Goal: Task Accomplishment & Management: Use online tool/utility

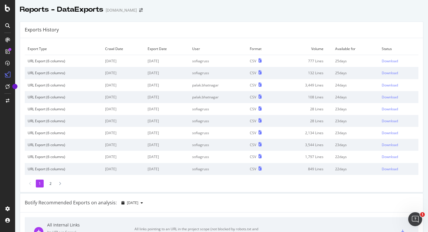
click at [6, 20] on div at bounding box center [7, 116] width 15 height 232
click at [7, 25] on icon at bounding box center [7, 25] width 5 height 5
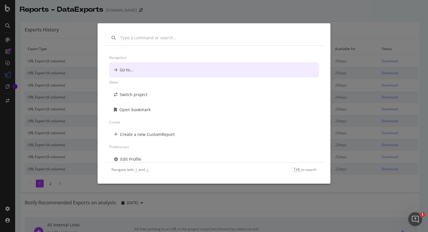
click at [3, 52] on div "Navigation Go to... Other Switch project Open bookmark Create Create a new Cust…" at bounding box center [214, 116] width 428 height 232
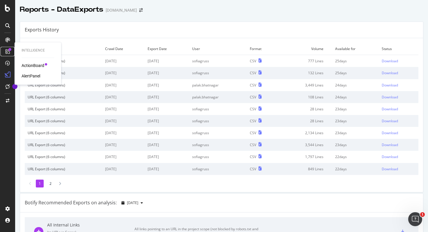
click at [8, 51] on icon at bounding box center [7, 51] width 5 height 5
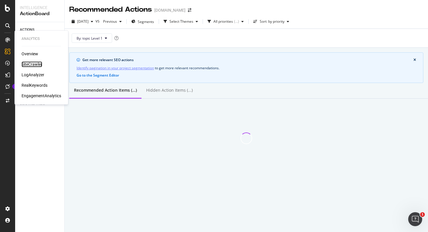
click at [29, 63] on div "SiteCrawler" at bounding box center [32, 64] width 21 height 6
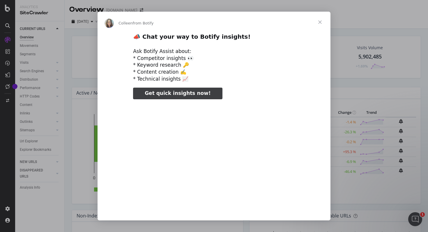
type input "26263"
click at [319, 21] on span "Close" at bounding box center [320, 22] width 21 height 21
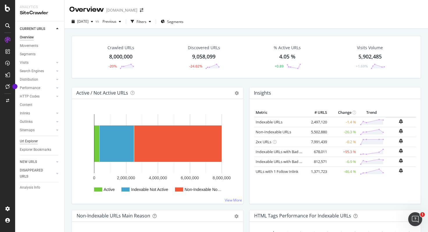
click at [31, 142] on div "Url Explorer" at bounding box center [29, 141] width 18 height 6
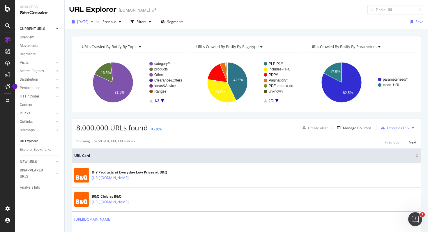
click at [93, 22] on icon "button" at bounding box center [92, 21] width 2 height 3
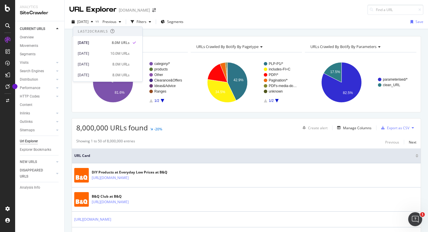
click at [160, 37] on div "URLs Crawled By Botify By topic Chart (by Value) Table Expand Export as CSV Exp…" at bounding box center [246, 74] width 349 height 76
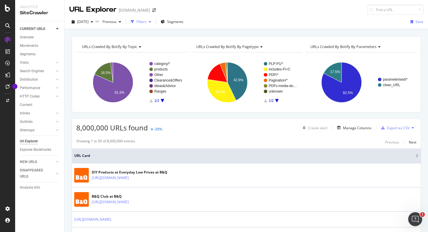
click at [146, 21] on div "Filters" at bounding box center [142, 21] width 10 height 5
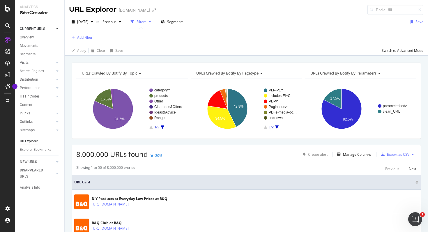
click at [77, 38] on div "Add Filter" at bounding box center [84, 37] width 15 height 5
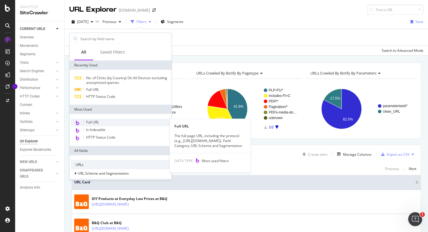
click at [89, 122] on span "Full URL" at bounding box center [92, 122] width 13 height 5
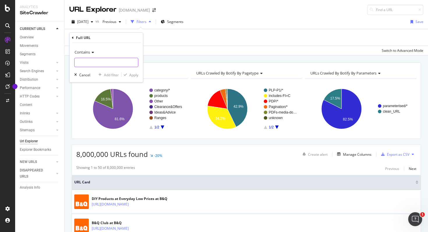
click at [90, 63] on input "text" at bounding box center [106, 62] width 63 height 9
paste input "rugs/[DOMAIN_NAME]"
click at [77, 64] on input "rugs/[DOMAIN_NAME]" at bounding box center [102, 62] width 55 height 9
click at [116, 62] on input "/rugs/[DOMAIN_NAME]" at bounding box center [102, 62] width 55 height 9
type input "/rugs/[DOMAIN_NAME]"
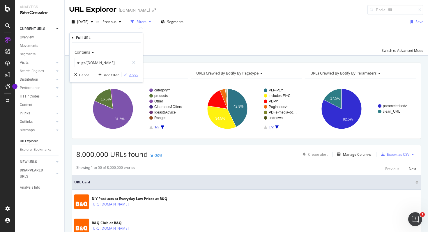
click at [133, 77] on div "Apply" at bounding box center [133, 74] width 9 height 5
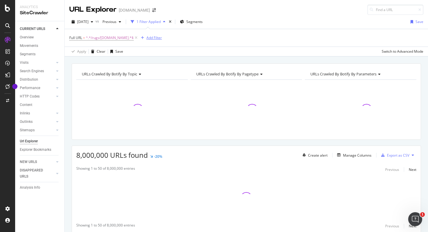
click at [151, 38] on div "Add Filter" at bounding box center [153, 37] width 15 height 5
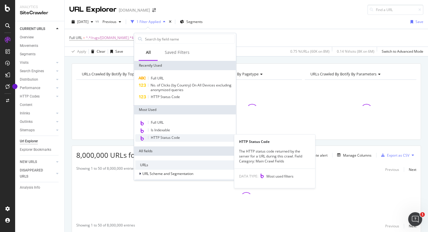
click at [167, 137] on span "HTTP Status Code" at bounding box center [165, 137] width 29 height 5
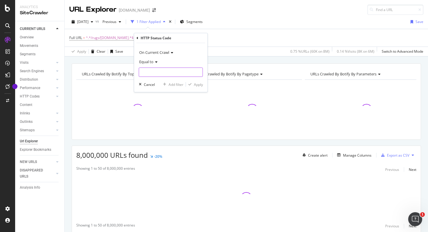
click at [164, 74] on input "number" at bounding box center [171, 72] width 64 height 9
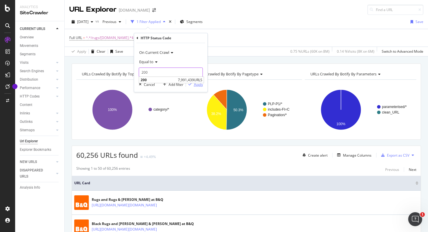
type input "200"
click at [197, 84] on div "Apply" at bounding box center [198, 84] width 9 height 5
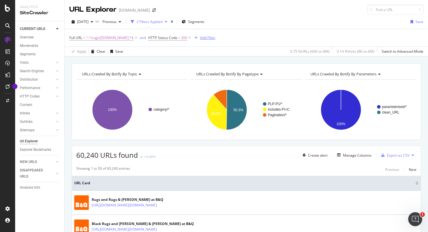
click at [202, 38] on div "Add Filter" at bounding box center [207, 37] width 15 height 5
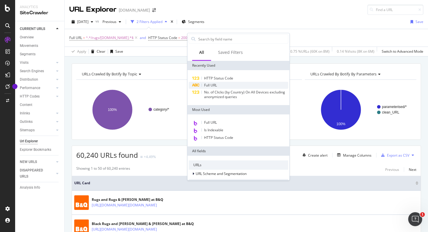
click at [219, 86] on div "Full URL" at bounding box center [239, 85] width 100 height 7
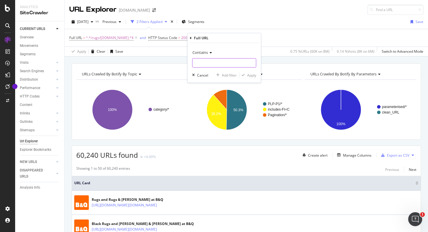
click at [217, 61] on input "text" at bounding box center [224, 62] width 63 height 9
paste input "/departments"
type input "/departments"
click at [250, 77] on div "Apply" at bounding box center [251, 75] width 9 height 5
click at [218, 37] on span "^.*/departments.*$" at bounding box center [234, 38] width 32 height 8
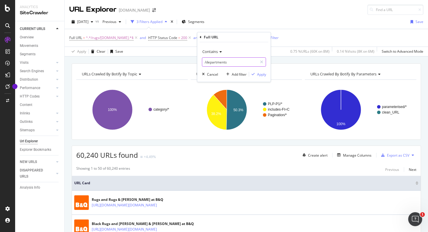
click at [211, 64] on input "/departments" at bounding box center [229, 61] width 55 height 9
click at [211, 72] on div "Cancel" at bounding box center [212, 74] width 11 height 5
click at [232, 36] on span "^.*/departments.*$" at bounding box center [234, 38] width 32 height 8
click at [220, 37] on div "Full URL" at bounding box center [234, 37] width 69 height 10
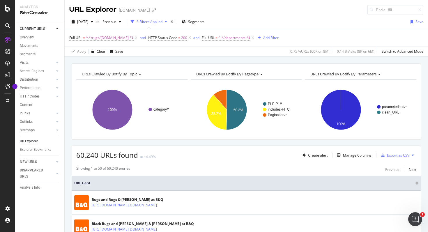
click at [283, 38] on div "Full URL = ^.*/rugs/[DOMAIN_NAME].*$ and HTTP Status Code = 200 and Full URL = …" at bounding box center [246, 37] width 354 height 17
click at [307, 37] on div "Full URL = ^.*/rugs/[DOMAIN_NAME].*$ and HTTP Status Code = 200 and Full URL = …" at bounding box center [246, 37] width 354 height 17
click at [250, 37] on icon at bounding box center [252, 38] width 5 height 6
click at [254, 36] on div "Full URL = ^.*/rugs/[DOMAIN_NAME].*$ and HTTP Status Code = 200 Add Filter" at bounding box center [246, 37] width 354 height 17
click at [201, 39] on div "Add Filter" at bounding box center [207, 37] width 15 height 5
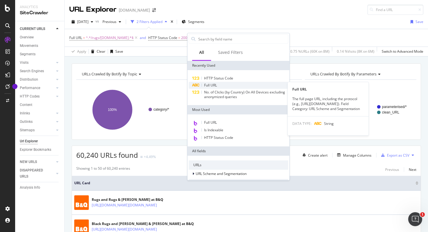
click at [219, 82] on div "Full URL" at bounding box center [239, 85] width 100 height 7
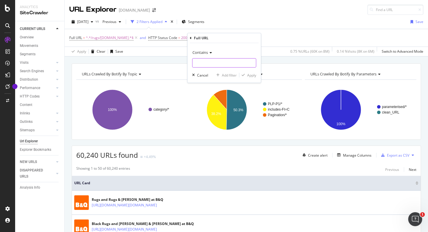
click at [223, 63] on input "text" at bounding box center [224, 62] width 63 height 9
paste input "/departments"
type input "/departments"
click at [252, 75] on div "Apply" at bounding box center [251, 75] width 9 height 5
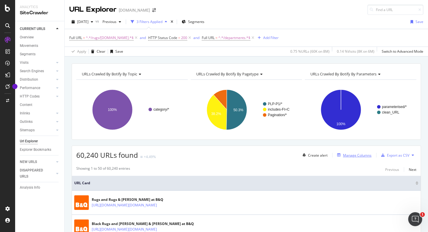
click at [349, 155] on div "Manage Columns" at bounding box center [357, 155] width 29 height 5
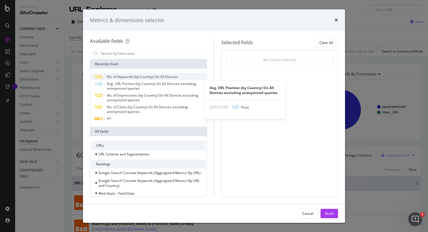
click at [168, 78] on span "No. of Keywords (by Country) On All Devices" at bounding box center [142, 76] width 71 height 5
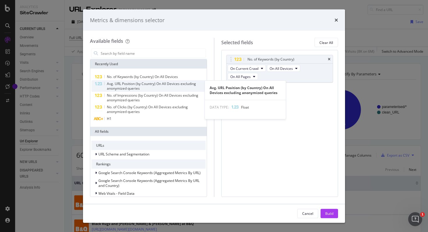
click at [156, 84] on span "Avg. URL Position (by Country) On All Devices excluding anonymized queries" at bounding box center [151, 86] width 89 height 10
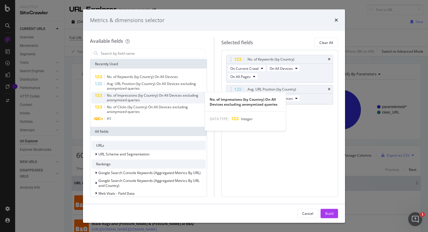
click at [127, 95] on span "No. of Impressions (by Country) On All Devices excluding anonymized queries" at bounding box center [152, 98] width 91 height 10
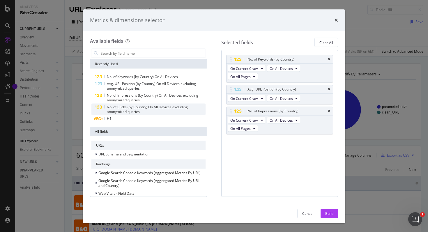
click at [120, 107] on span "No. of Clicks (by Country) On All Devices excluding anonymized queries" at bounding box center [147, 110] width 81 height 10
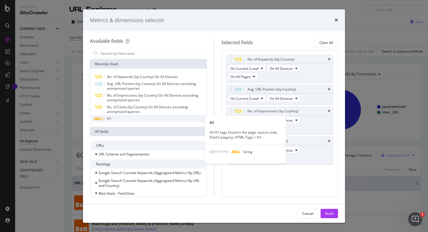
click at [116, 119] on div "H1" at bounding box center [148, 118] width 114 height 7
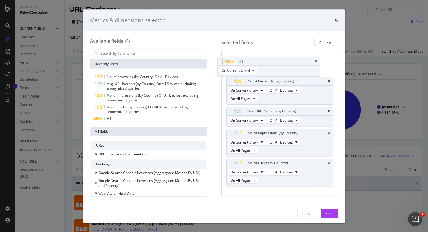
drag, startPoint x: 269, startPoint y: 172, endPoint x: 260, endPoint y: 62, distance: 110.1
click at [260, 62] on body "Analytics SiteCrawler CURRENT URLS Overview Movements Segments Visits Analysis …" at bounding box center [214, 116] width 428 height 232
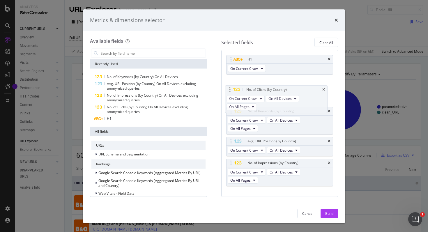
drag, startPoint x: 282, startPoint y: 164, endPoint x: 281, endPoint y: 90, distance: 74.6
click at [281, 90] on body "Analytics SiteCrawler CURRENT URLS Overview Movements Segments Visits Analysis …" at bounding box center [214, 116] width 428 height 232
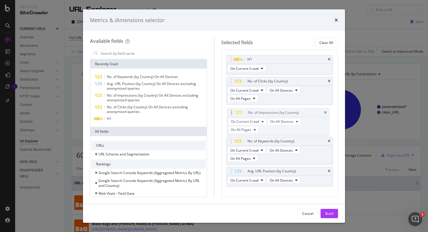
drag, startPoint x: 299, startPoint y: 164, endPoint x: 300, endPoint y: 113, distance: 50.4
click at [300, 113] on body "Analytics SiteCrawler CURRENT URLS Overview Movements Segments Visits Analysis …" at bounding box center [214, 116] width 428 height 232
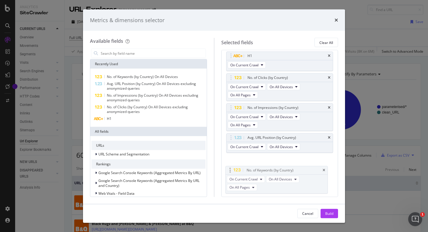
drag, startPoint x: 298, startPoint y: 144, endPoint x: 297, endPoint y: 170, distance: 25.6
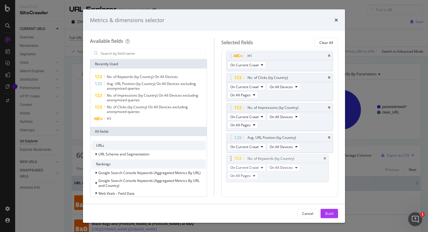
scroll to position [5, 0]
click at [329, 213] on div "Build" at bounding box center [329, 213] width 8 height 5
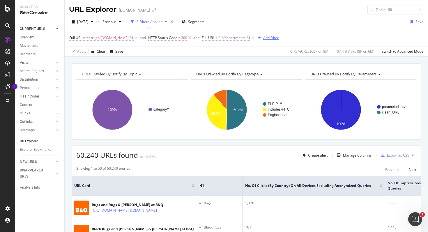
click at [271, 37] on div "Add Filter" at bounding box center [270, 37] width 15 height 5
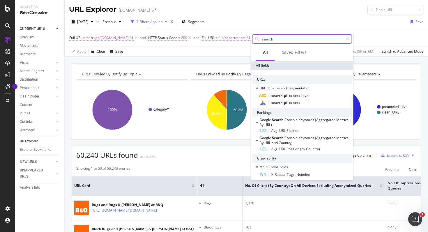
click at [269, 40] on input "search" at bounding box center [303, 39] width 82 height 9
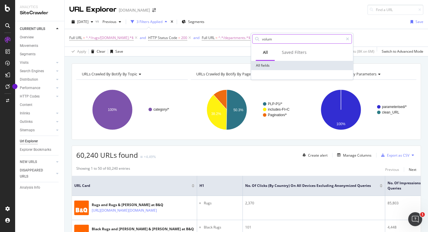
type input "volume"
click at [290, 23] on div "[DATE] vs Previous 3 Filters Applied Segments Save" at bounding box center [246, 23] width 363 height 12
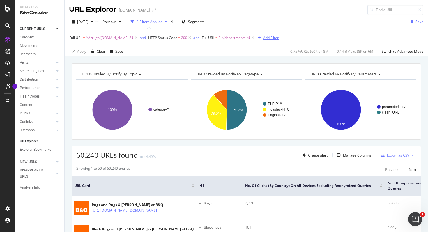
click at [271, 36] on div "Add Filter" at bounding box center [270, 37] width 15 height 5
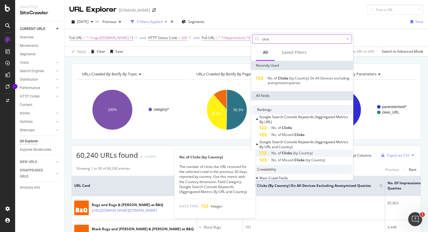
type input "click"
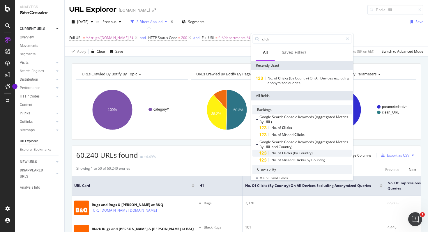
click at [303, 152] on span "Country)" at bounding box center [306, 153] width 14 height 5
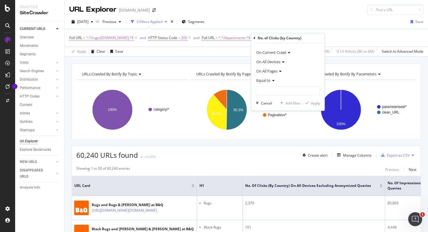
click at [276, 82] on div "Equal to" at bounding box center [288, 80] width 64 height 9
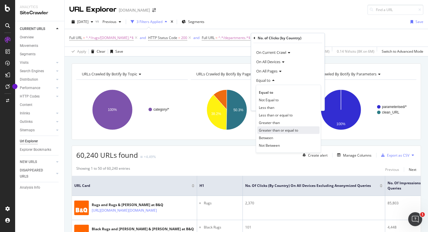
click at [276, 129] on span "Greater than or equal to" at bounding box center [278, 130] width 39 height 5
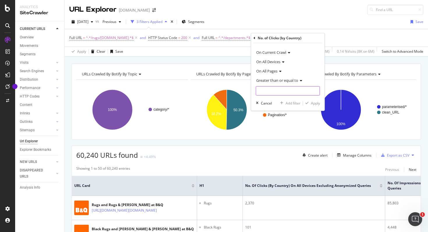
click at [271, 90] on input "number" at bounding box center [288, 90] width 64 height 9
type input "1"
click at [316, 103] on div "Apply" at bounding box center [315, 103] width 9 height 5
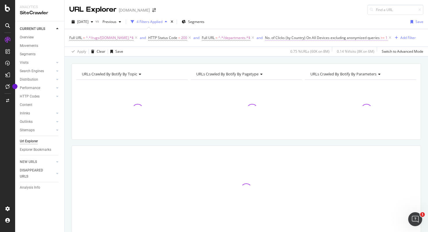
click at [339, 38] on span "No. of Clicks (by Country) On All Devices excluding anonymized queries" at bounding box center [322, 37] width 115 height 5
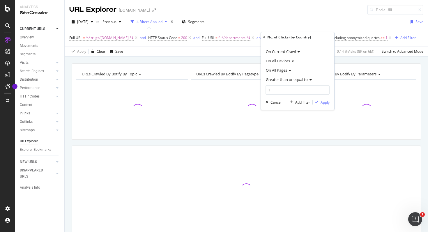
click at [280, 36] on div "No. of Clicks (by Country)" at bounding box center [289, 37] width 44 height 5
click at [265, 36] on icon at bounding box center [264, 37] width 2 height 3
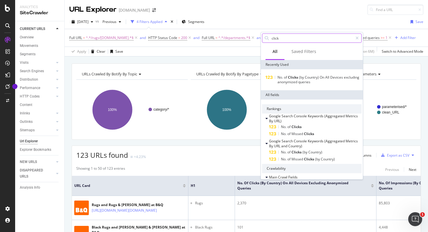
click at [287, 39] on input "click" at bounding box center [312, 38] width 82 height 9
type input "clicks"
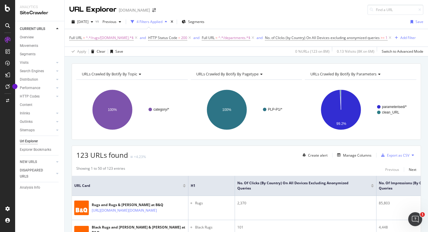
click at [395, 62] on div "URLs Crawled By Botify By topic Chart (by Value) Table Expand Export as CSV Exp…" at bounding box center [246, 63] width 363 height 14
click at [404, 156] on div "Export as CSV" at bounding box center [398, 155] width 22 height 5
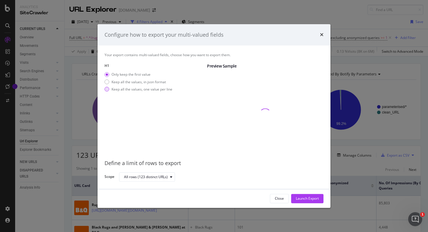
click at [108, 89] on div "modal" at bounding box center [107, 89] width 5 height 5
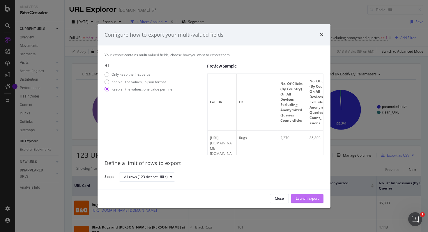
click at [302, 198] on div "Launch Export" at bounding box center [307, 198] width 23 height 5
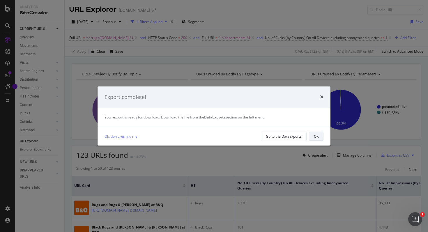
click at [318, 136] on div "OK" at bounding box center [316, 136] width 5 height 5
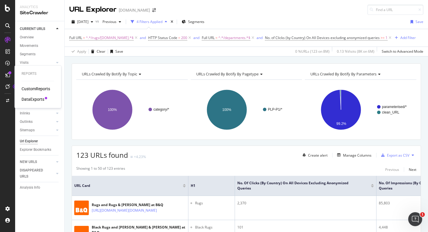
click at [36, 100] on div "DataExports" at bounding box center [33, 99] width 23 height 6
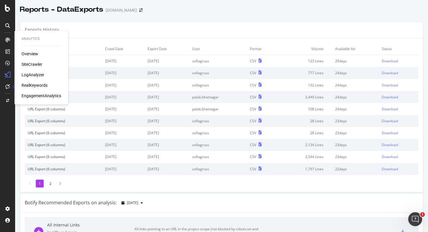
click at [32, 63] on div "SiteCrawler" at bounding box center [32, 64] width 21 height 6
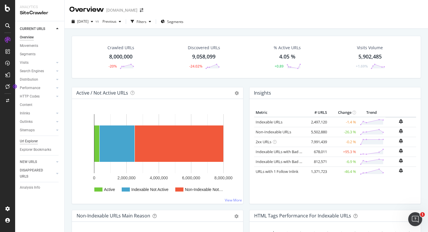
click at [34, 142] on div "Url Explorer" at bounding box center [29, 141] width 18 height 6
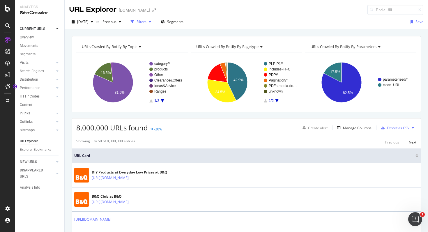
click at [146, 22] on div "Filters" at bounding box center [142, 21] width 10 height 5
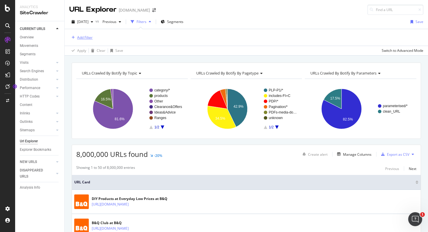
click at [87, 37] on div "Add Filter" at bounding box center [84, 37] width 15 height 5
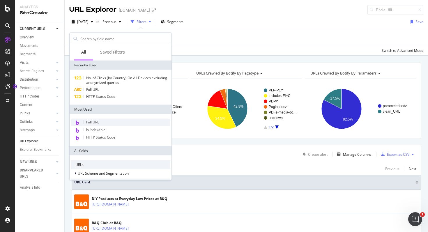
click at [94, 123] on span "Full URL" at bounding box center [92, 122] width 13 height 5
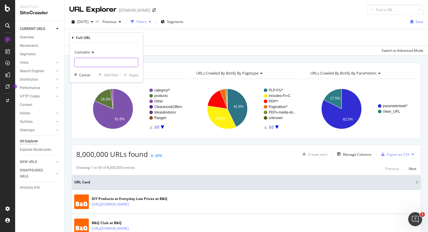
click at [101, 62] on input "text" at bounding box center [106, 62] width 63 height 9
paste input "/rugs/[DOMAIN_NAME]"
type input "/rugs/[DOMAIN_NAME]"
click at [132, 75] on div "Apply" at bounding box center [133, 74] width 9 height 5
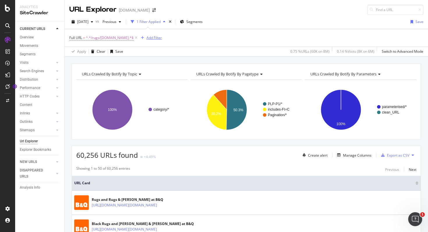
click at [148, 37] on div "Add Filter" at bounding box center [153, 37] width 15 height 5
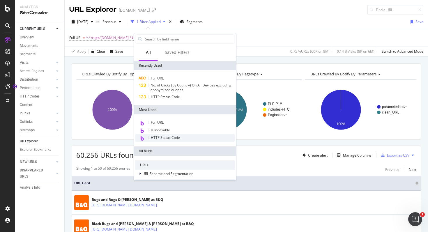
drag, startPoint x: 132, startPoint y: 75, endPoint x: 172, endPoint y: 138, distance: 74.4
click at [172, 138] on span "HTTP Status Code" at bounding box center [165, 137] width 29 height 5
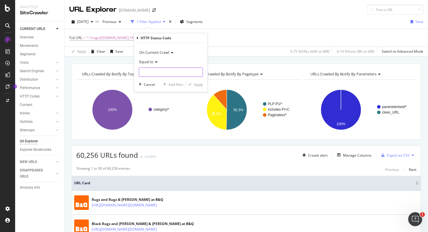
click at [168, 70] on input "number" at bounding box center [171, 72] width 64 height 9
type input "200"
click at [198, 87] on button "Apply" at bounding box center [194, 85] width 17 height 6
click at [92, 38] on span "^.*/rugs/[DOMAIN_NAME].*$" at bounding box center [110, 38] width 48 height 8
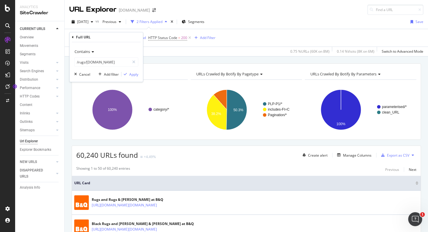
click at [90, 53] on span "Contains" at bounding box center [82, 51] width 15 height 5
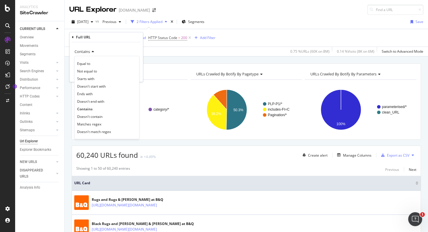
click at [93, 116] on span "Doesn't contain" at bounding box center [89, 116] width 25 height 5
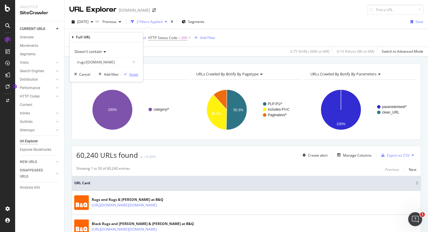
click at [131, 74] on div "Apply" at bounding box center [133, 74] width 9 height 5
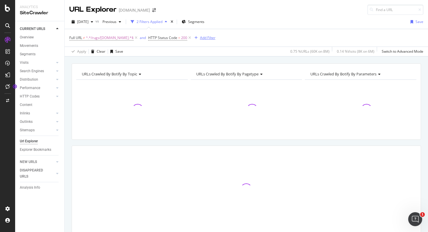
click at [200, 38] on div "Add Filter" at bounding box center [207, 37] width 15 height 5
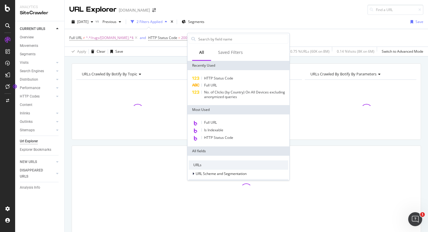
click at [213, 122] on span "Full URL" at bounding box center [210, 122] width 13 height 5
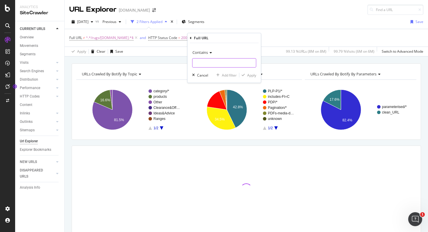
click at [230, 66] on input "text" at bounding box center [224, 62] width 63 height 9
paste input "/departments"
type input "/departments"
click at [249, 77] on div "Apply" at bounding box center [251, 75] width 9 height 5
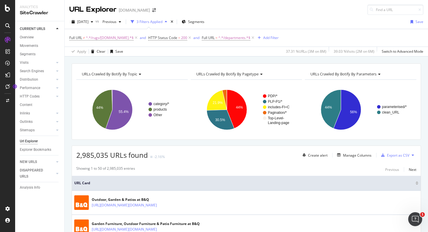
click at [262, 34] on div "Full URL ≠ ^.*/rugs/[DOMAIN_NAME].*$ and HTTP Status Code = 200 and Full URL = …" at bounding box center [173, 38] width 209 height 8
click at [263, 38] on div "Add Filter" at bounding box center [270, 37] width 15 height 5
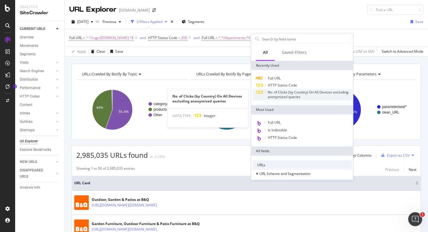
click at [297, 96] on span "No. of Clicks (by Country) On All Devices excluding anonymized queries" at bounding box center [308, 95] width 81 height 10
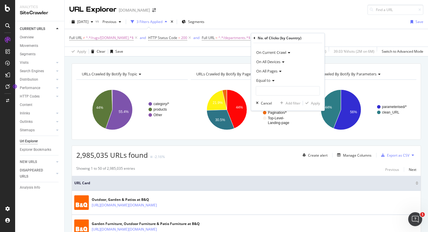
click at [271, 80] on icon at bounding box center [273, 80] width 4 height 3
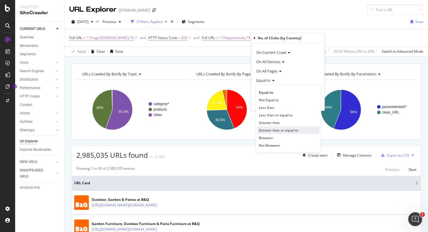
click at [282, 130] on span "Greater than or equal to" at bounding box center [278, 130] width 39 height 5
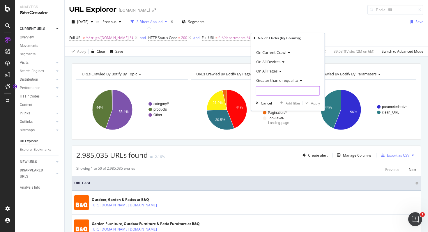
click at [276, 92] on input "number" at bounding box center [288, 90] width 64 height 9
type input "1"
click at [316, 104] on div "Apply" at bounding box center [315, 103] width 9 height 5
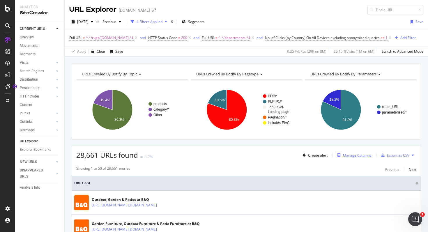
click at [357, 156] on div "Manage Columns" at bounding box center [357, 155] width 29 height 5
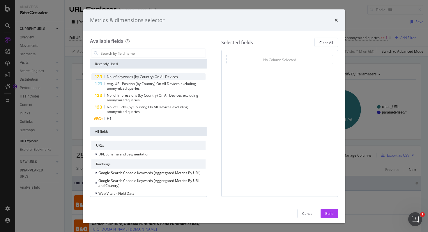
click at [122, 78] on span "No. of Keywords (by Country) On All Devices" at bounding box center [142, 76] width 71 height 5
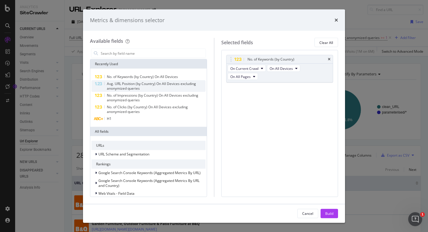
click at [121, 84] on span "Avg. URL Position (by Country) On All Devices excluding anonymized queries" at bounding box center [151, 86] width 89 height 10
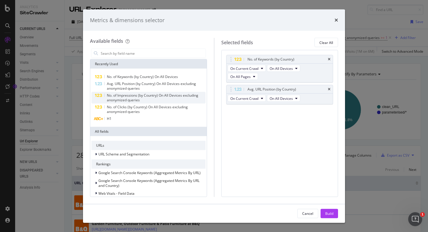
click at [119, 95] on span "No. of Impressions (by Country) On All Devices excluding anonymized queries" at bounding box center [152, 98] width 91 height 10
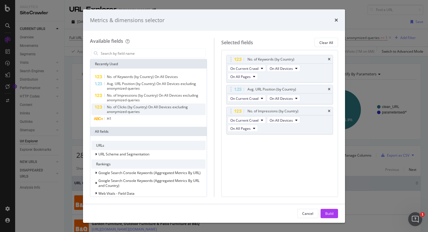
click at [121, 104] on div "No. of Clicks (by Country) On All Devices excluding anonymized queries" at bounding box center [148, 110] width 114 height 12
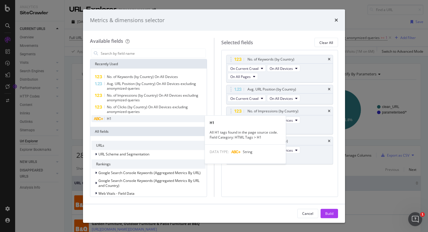
click at [120, 117] on div "H1" at bounding box center [148, 118] width 114 height 7
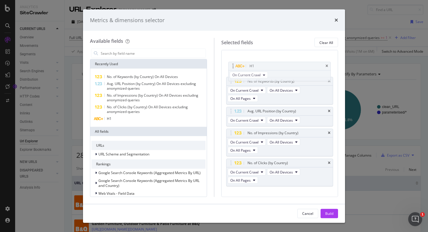
drag, startPoint x: 273, startPoint y: 173, endPoint x: 276, endPoint y: 68, distance: 105.2
click at [276, 68] on body "Analytics SiteCrawler CURRENT URLS Overview Movements Segments Visits Analysis …" at bounding box center [214, 116] width 428 height 232
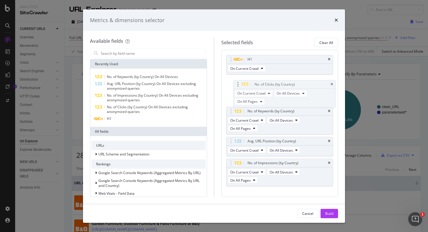
drag, startPoint x: 297, startPoint y: 163, endPoint x: 304, endPoint y: 84, distance: 78.9
click at [304, 84] on body "Analytics SiteCrawler CURRENT URLS Overview Movements Segments Visits Analysis …" at bounding box center [214, 116] width 428 height 232
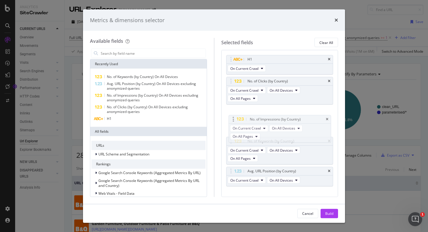
drag, startPoint x: 308, startPoint y: 165, endPoint x: 310, endPoint y: 121, distance: 43.7
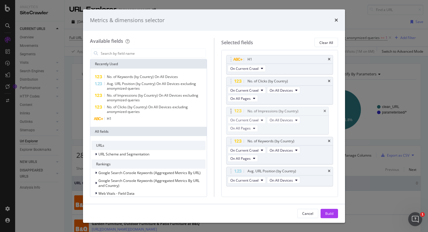
click at [310, 121] on body "Analytics SiteCrawler CURRENT URLS Overview Movements Segments Visits Analysis …" at bounding box center [214, 116] width 428 height 232
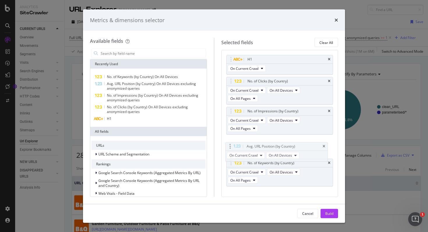
drag, startPoint x: 308, startPoint y: 173, endPoint x: 307, endPoint y: 149, distance: 24.8
click at [307, 149] on body "Analytics SiteCrawler CURRENT URLS Overview Movements Segments Visits Analysis …" at bounding box center [214, 116] width 428 height 232
drag, startPoint x: 328, startPoint y: 215, endPoint x: 331, endPoint y: 204, distance: 11.0
click at [328, 215] on div "Build" at bounding box center [329, 213] width 8 height 5
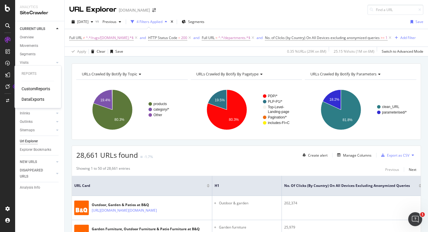
click at [31, 98] on div "DataExports" at bounding box center [33, 99] width 23 height 6
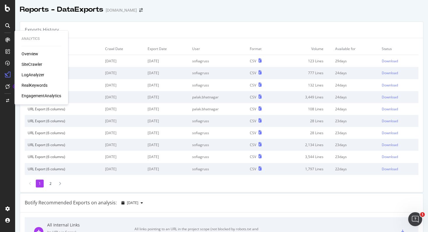
click at [27, 64] on div "SiteCrawler" at bounding box center [32, 64] width 21 height 6
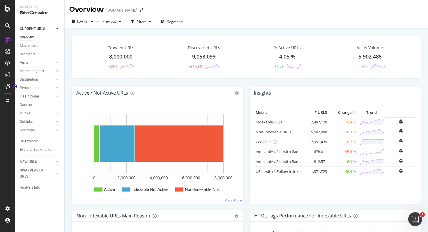
click at [30, 139] on div "Url Explorer" at bounding box center [29, 141] width 18 height 6
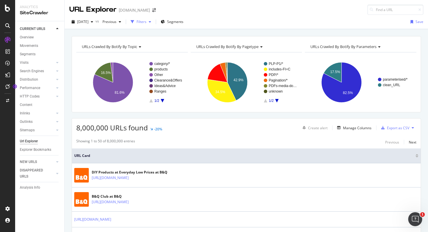
click at [137, 24] on div "button" at bounding box center [132, 22] width 8 height 8
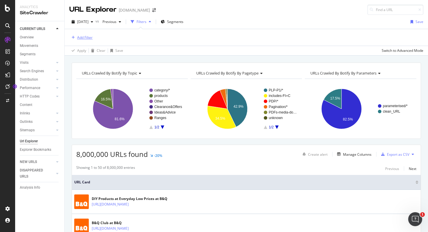
click at [82, 38] on div "Add Filter" at bounding box center [84, 37] width 15 height 5
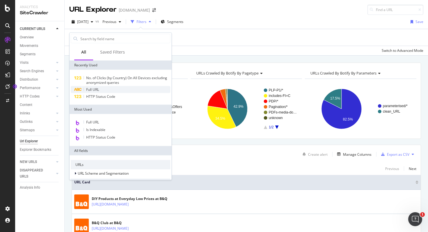
click at [104, 91] on div "Full URL" at bounding box center [121, 89] width 100 height 7
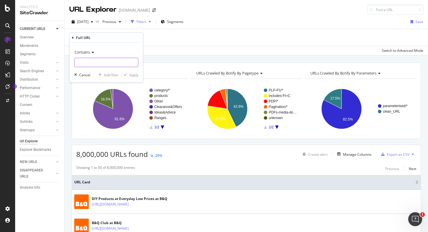
click at [90, 62] on input "text" at bounding box center [106, 62] width 63 height 9
paste input "/rugs/[DOMAIN_NAME]"
type input "/rugs/[DOMAIN_NAME]"
click at [92, 53] on icon at bounding box center [92, 52] width 4 height 3
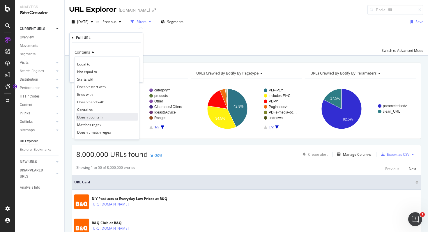
click at [98, 117] on span "Doesn't contain" at bounding box center [89, 116] width 25 height 5
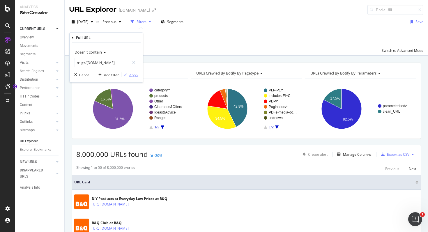
click at [128, 75] on div "button" at bounding box center [125, 74] width 8 height 3
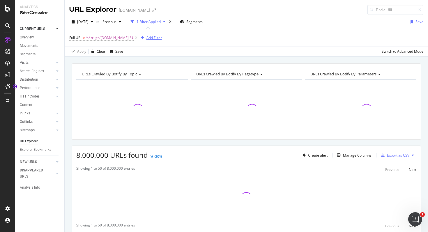
click at [151, 39] on div "Add Filter" at bounding box center [153, 37] width 15 height 5
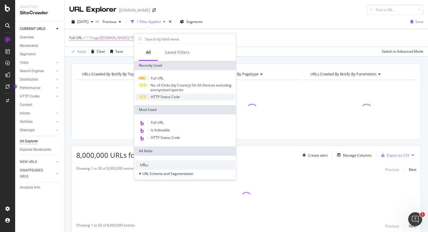
click at [174, 96] on span "HTTP Status Code" at bounding box center [165, 96] width 29 height 5
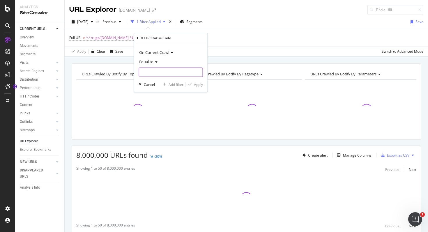
click at [168, 70] on input "number" at bounding box center [171, 72] width 64 height 9
type input "200"
click at [198, 86] on div "Apply" at bounding box center [198, 84] width 9 height 5
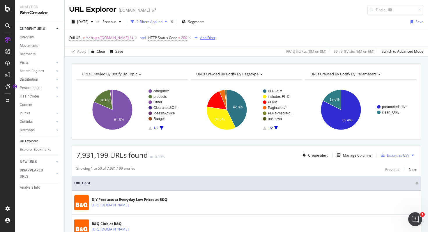
click at [201, 39] on div "Add Filter" at bounding box center [207, 37] width 15 height 5
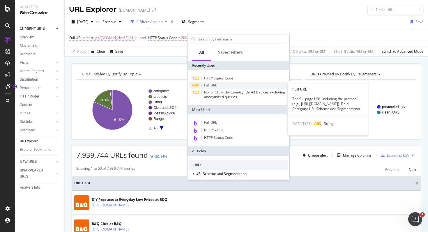
click at [213, 84] on span "Full URL" at bounding box center [210, 85] width 13 height 5
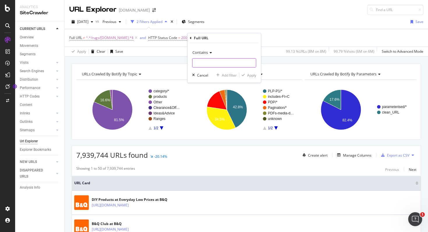
click at [205, 63] on input "text" at bounding box center [224, 62] width 63 height 9
paste input "/departments"
type input "/departments"
click at [250, 75] on div "Apply" at bounding box center [251, 75] width 9 height 5
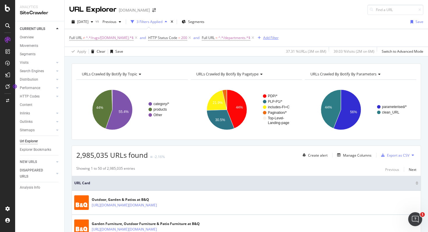
click at [267, 38] on div "Add Filter" at bounding box center [270, 37] width 15 height 5
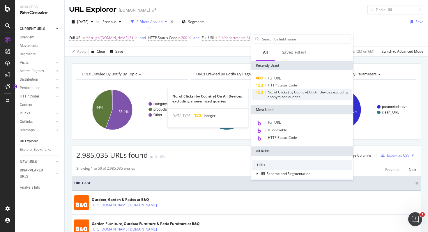
click at [323, 94] on span "No. of Clicks (by Country) On All Devices excluding anonymized queries" at bounding box center [308, 95] width 81 height 10
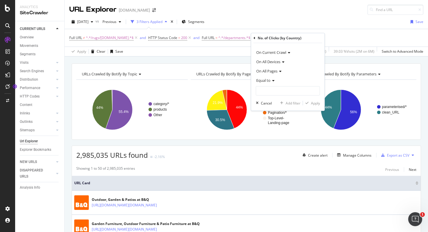
click at [272, 79] on icon at bounding box center [273, 80] width 4 height 3
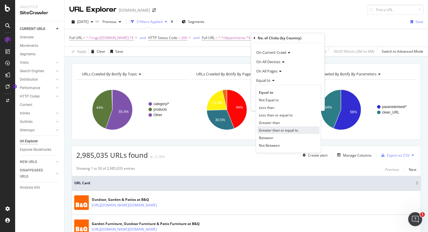
click at [285, 129] on span "Greater than or equal to" at bounding box center [278, 130] width 39 height 5
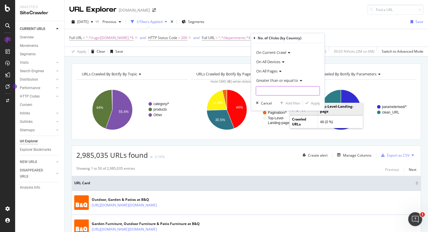
click at [280, 93] on input "number" at bounding box center [288, 90] width 64 height 9
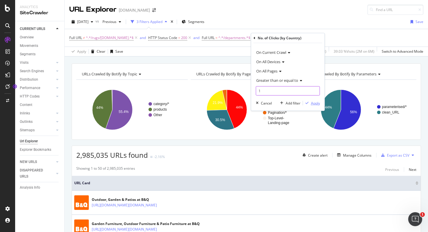
type input "1"
click at [310, 105] on div "Apply" at bounding box center [311, 102] width 17 height 5
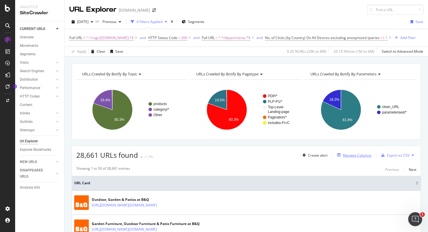
click at [350, 156] on div "Manage Columns" at bounding box center [357, 155] width 29 height 5
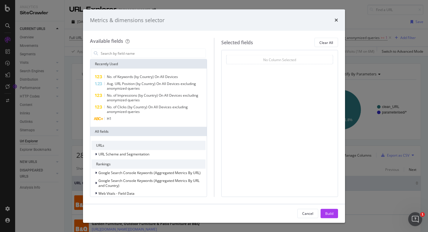
click at [128, 73] on div "No. of Keywords (by Country) On All Devices Avg. URL Position (by Country) On A…" at bounding box center [148, 98] width 116 height 58
click at [126, 75] on span "No. of Keywords (by Country) On All Devices" at bounding box center [142, 76] width 71 height 5
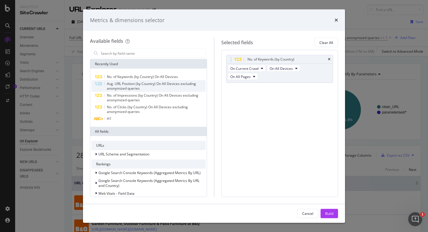
click at [123, 84] on span "Avg. URL Position (by Country) On All Devices excluding anonymized queries" at bounding box center [151, 86] width 89 height 10
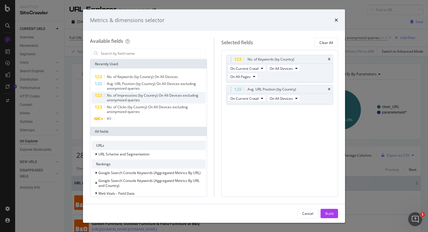
click at [121, 93] on span "No. of Impressions (by Country) On All Devices excluding anonymized queries" at bounding box center [152, 98] width 91 height 10
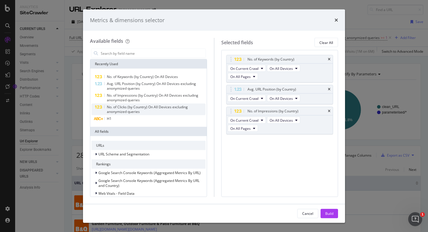
click at [120, 105] on span "No. of Clicks (by Country) On All Devices excluding anonymized queries" at bounding box center [147, 110] width 81 height 10
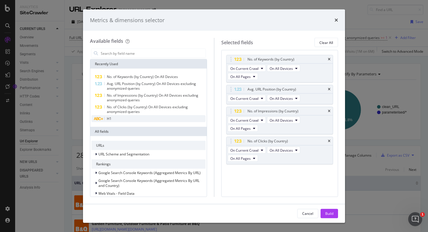
click at [119, 115] on div "H1" at bounding box center [148, 118] width 114 height 7
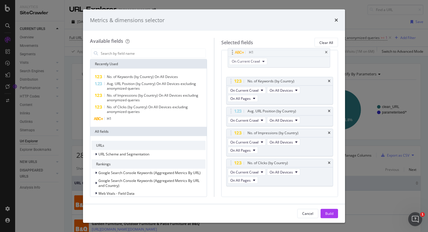
drag, startPoint x: 282, startPoint y: 145, endPoint x: 280, endPoint y: 61, distance: 83.3
click at [280, 61] on body "Analytics SiteCrawler CURRENT URLS Overview Movements Segments Visits Analysis …" at bounding box center [214, 116] width 428 height 232
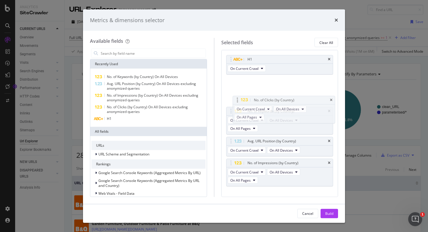
drag, startPoint x: 295, startPoint y: 164, endPoint x: 298, endPoint y: 89, distance: 74.9
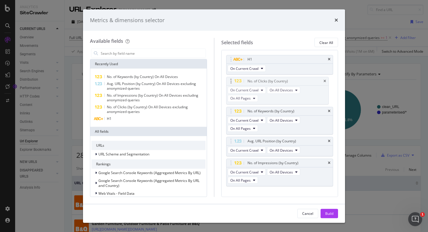
click at [298, 89] on body "Analytics SiteCrawler CURRENT URLS Overview Movements Segments Visits Analysis …" at bounding box center [214, 116] width 428 height 232
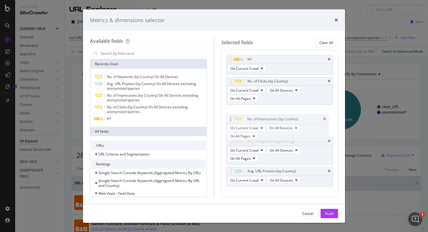
drag, startPoint x: 304, startPoint y: 167, endPoint x: 303, endPoint y: 125, distance: 42.8
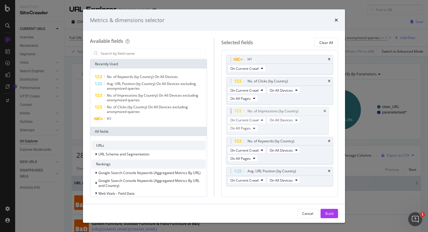
click at [303, 125] on body "Analytics SiteCrawler CURRENT URLS Overview Movements Segments Visits Analysis …" at bounding box center [214, 116] width 428 height 232
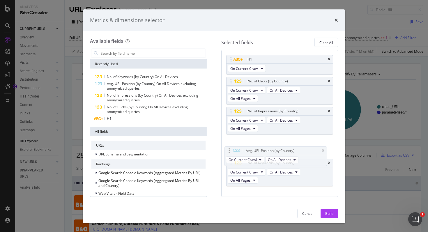
drag, startPoint x: 305, startPoint y: 175, endPoint x: 303, endPoint y: 150, distance: 25.4
click at [303, 150] on body "Analytics SiteCrawler CURRENT URLS Overview Movements Segments Visits Analysis …" at bounding box center [214, 116] width 428 height 232
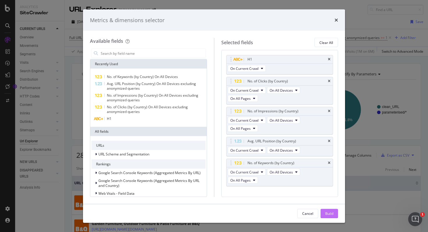
click at [332, 213] on div "Build" at bounding box center [329, 213] width 8 height 5
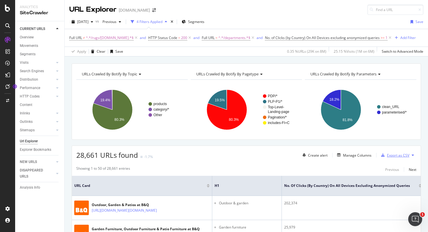
click at [399, 156] on div "Export as CSV" at bounding box center [398, 155] width 22 height 5
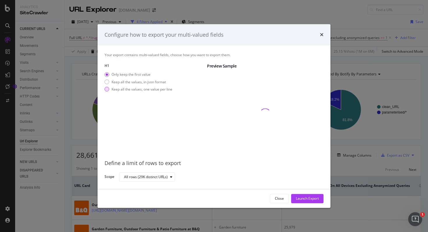
click at [107, 90] on div "modal" at bounding box center [107, 89] width 5 height 5
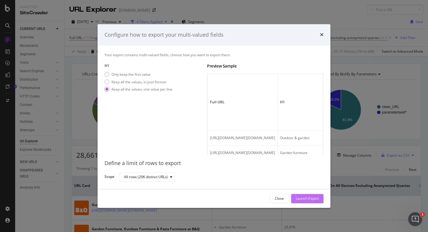
click at [306, 202] on div "Launch Export" at bounding box center [307, 198] width 23 height 9
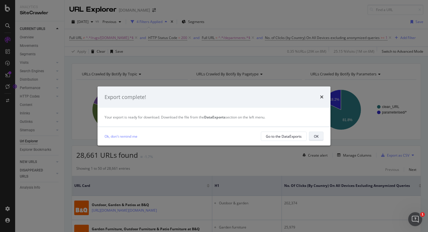
click at [317, 139] on div "OK" at bounding box center [316, 136] width 5 height 8
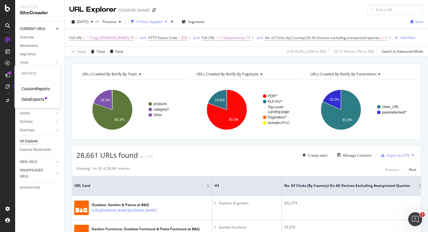
click at [29, 99] on div "DataExports" at bounding box center [33, 99] width 23 height 6
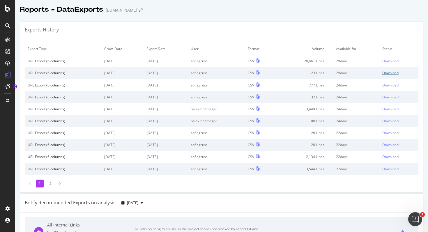
click at [382, 73] on div "Download" at bounding box center [390, 72] width 16 height 5
click at [382, 61] on div "Download" at bounding box center [390, 61] width 16 height 5
click at [6, 48] on div at bounding box center [7, 51] width 9 height 9
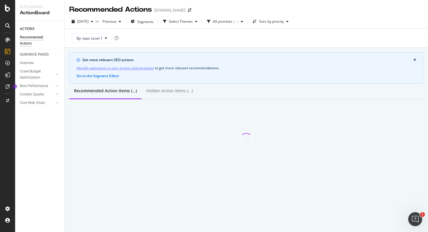
click at [8, 51] on icon at bounding box center [8, 52] width 6 height 6
click at [9, 43] on div at bounding box center [7, 39] width 9 height 9
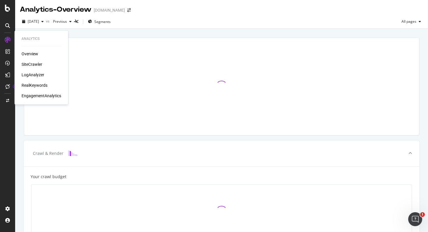
click at [28, 64] on div "SiteCrawler" at bounding box center [32, 64] width 21 height 6
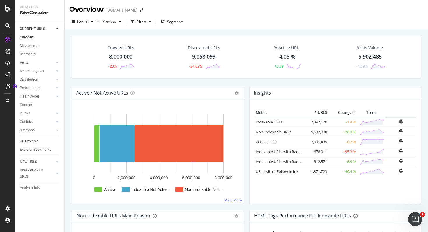
click at [26, 140] on div "Url Explorer" at bounding box center [29, 141] width 18 height 6
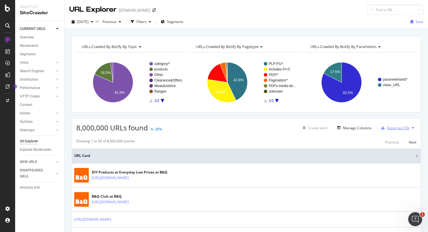
click at [405, 127] on div "Export as CSV" at bounding box center [398, 128] width 22 height 5
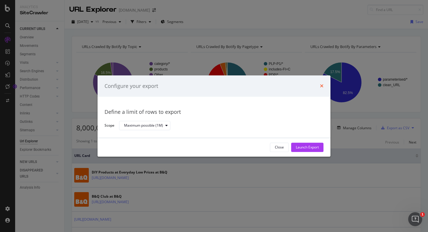
click at [323, 84] on icon "times" at bounding box center [321, 86] width 3 height 5
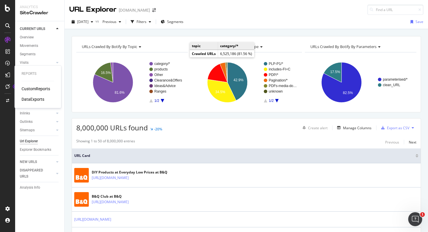
click at [36, 99] on div "DataExports" at bounding box center [33, 99] width 23 height 6
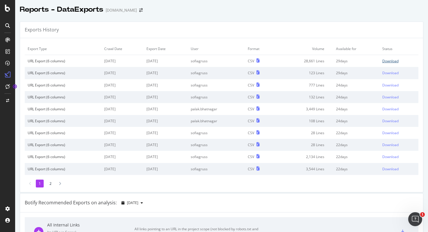
click at [385, 60] on div "Download" at bounding box center [390, 61] width 16 height 5
